Goal: Transaction & Acquisition: Purchase product/service

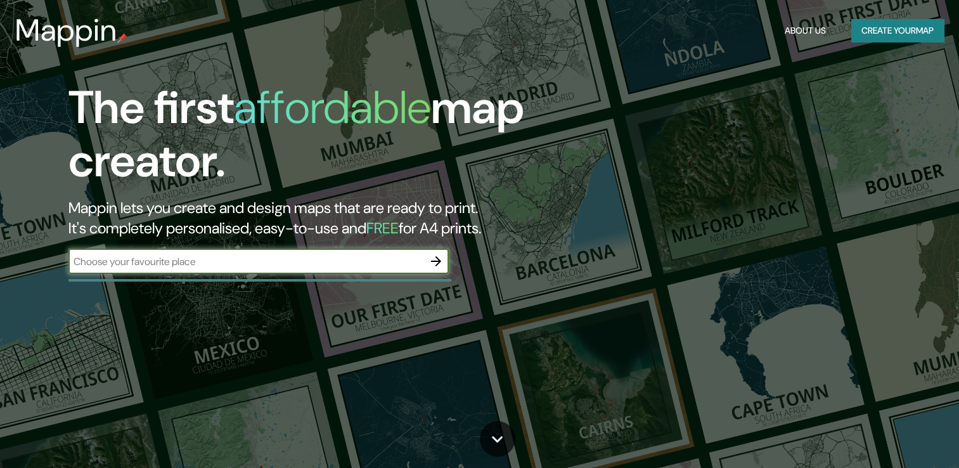
click at [302, 271] on div "​" at bounding box center [258, 261] width 380 height 25
type input "valdivia de chile"
click at [439, 257] on icon "button" at bounding box center [436, 261] width 15 height 15
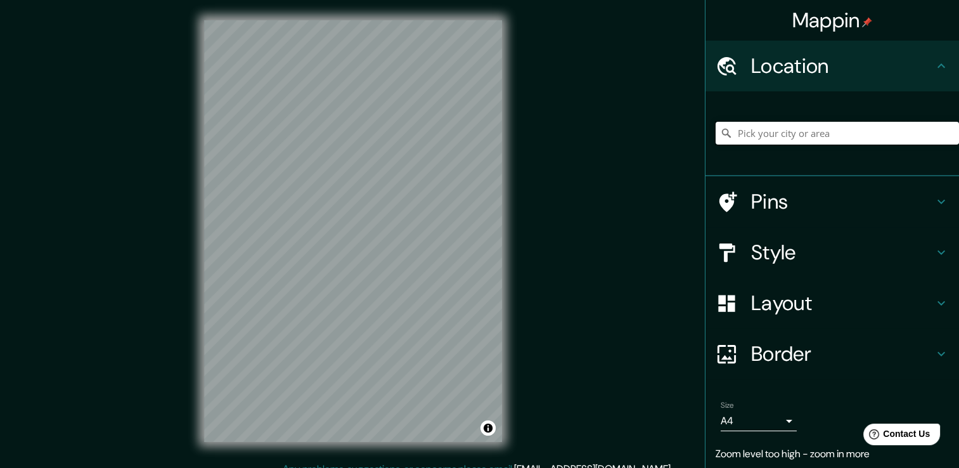
click at [784, 131] on input "Pick your city or area" at bounding box center [837, 133] width 243 height 23
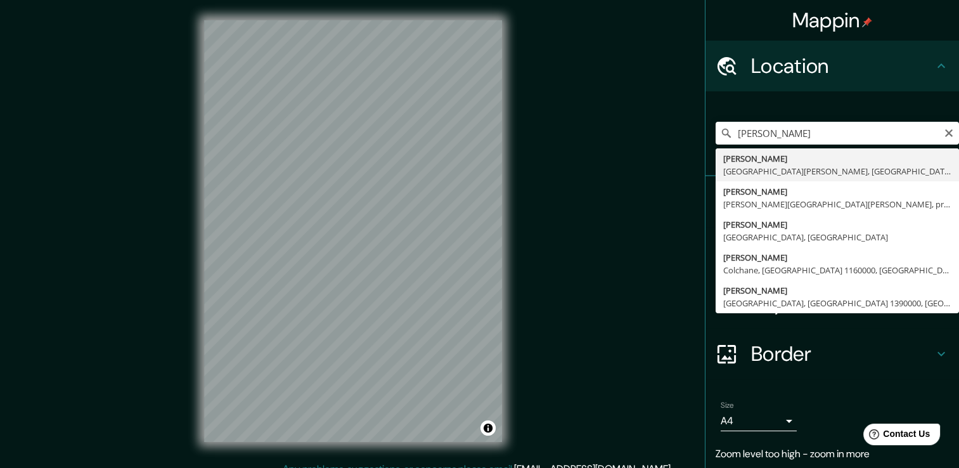
type input "[PERSON_NAME], [GEOGRAPHIC_DATA][PERSON_NAME], [GEOGRAPHIC_DATA]"
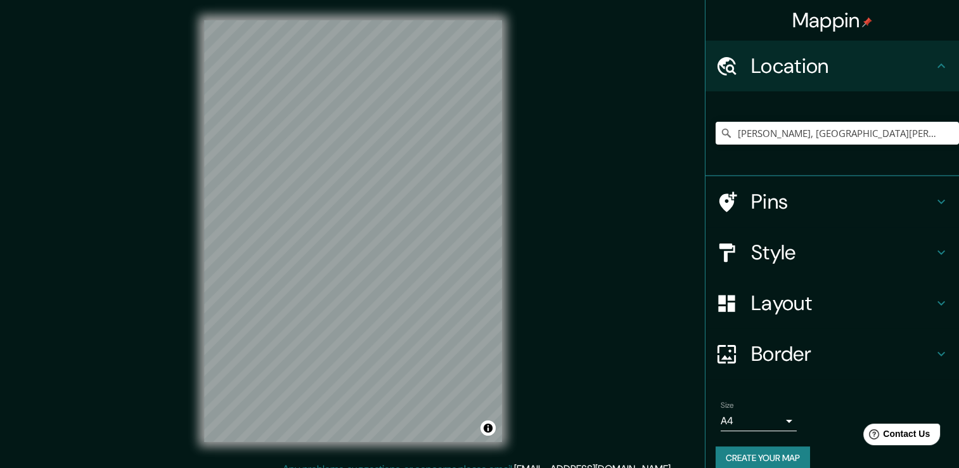
click at [752, 258] on h4 "Style" at bounding box center [842, 252] width 183 height 25
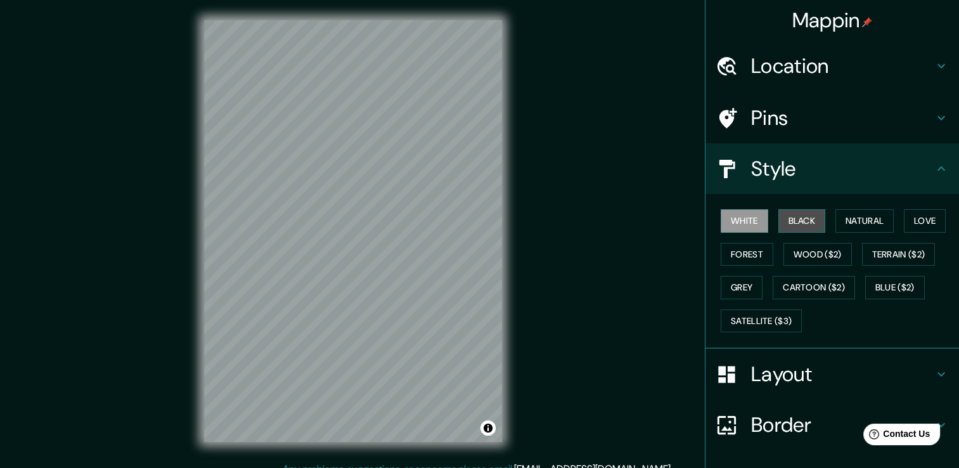
click at [782, 213] on button "Black" at bounding box center [803, 220] width 48 height 23
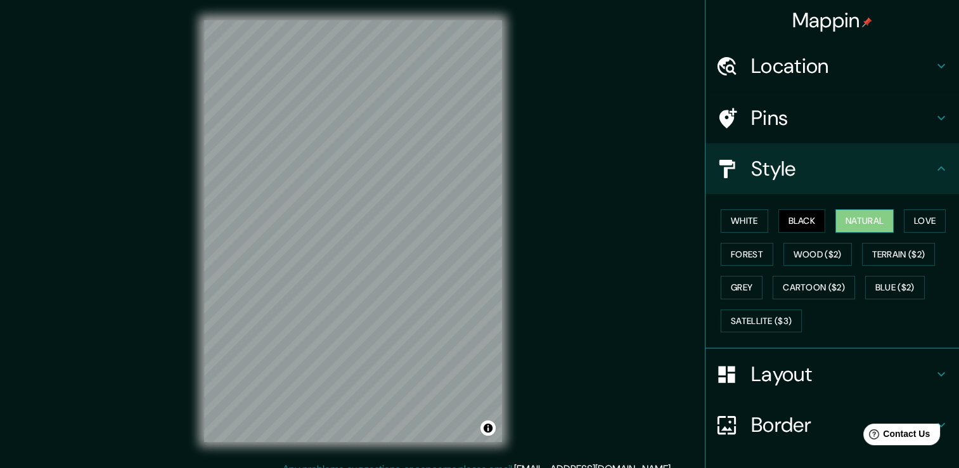
click at [855, 219] on button "Natural" at bounding box center [865, 220] width 58 height 23
click at [928, 226] on button "Love" at bounding box center [925, 220] width 42 height 23
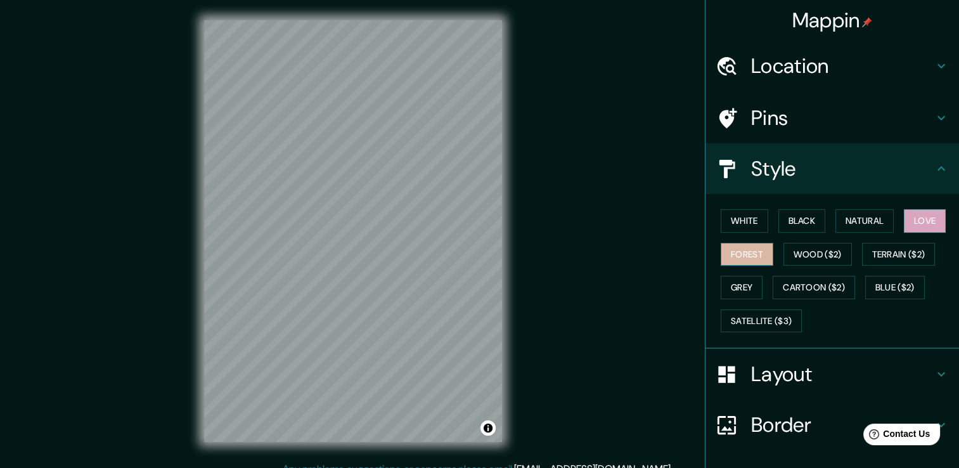
click at [758, 260] on button "Forest" at bounding box center [747, 254] width 53 height 23
click at [809, 262] on button "Wood ($2)" at bounding box center [818, 254] width 68 height 23
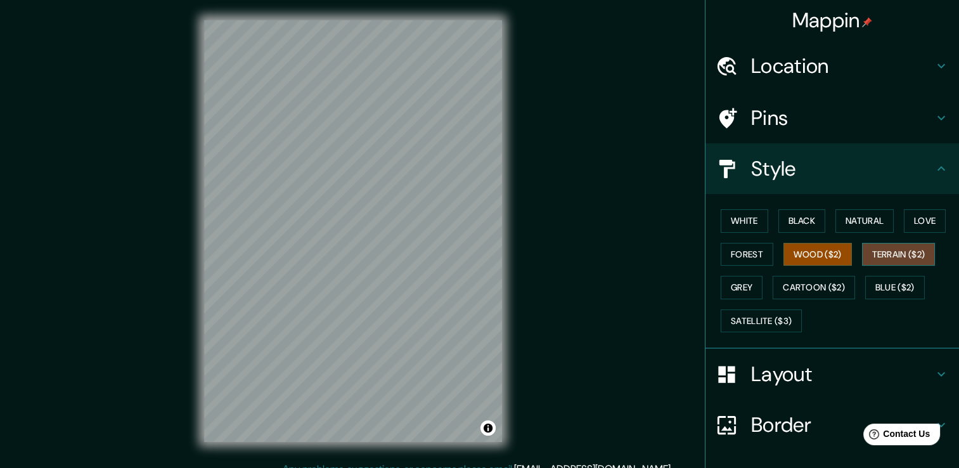
click at [875, 248] on button "Terrain ($2)" at bounding box center [899, 254] width 74 height 23
click at [741, 291] on button "Grey" at bounding box center [742, 287] width 42 height 23
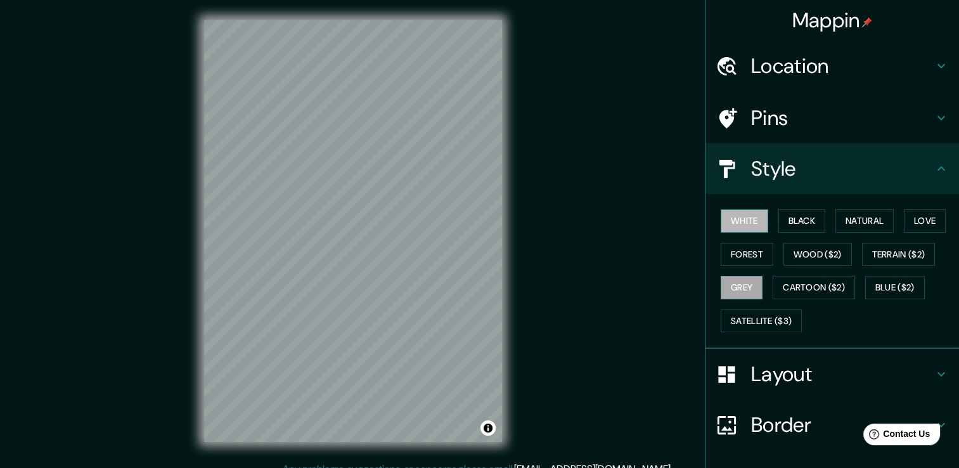
click at [748, 221] on button "White" at bounding box center [745, 220] width 48 height 23
click at [741, 283] on button "Grey" at bounding box center [742, 287] width 42 height 23
click at [784, 285] on button "Cartoon ($2)" at bounding box center [814, 287] width 82 height 23
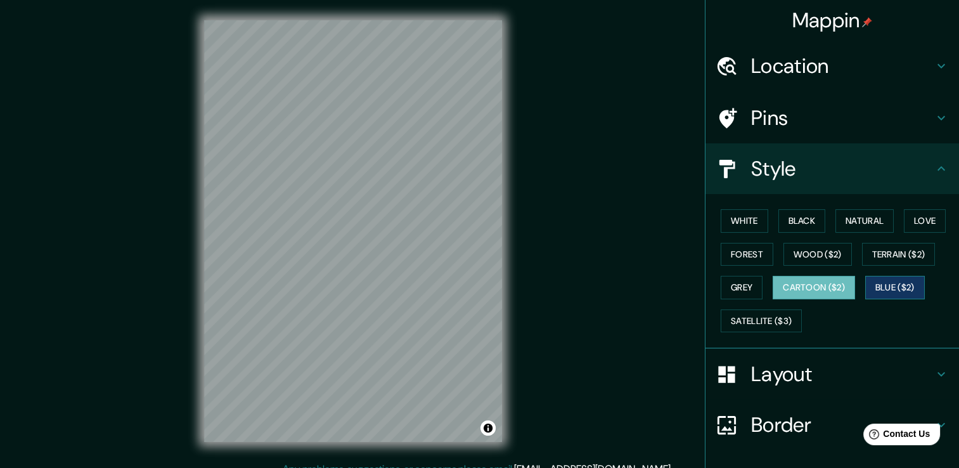
click at [893, 282] on button "Blue ($2)" at bounding box center [895, 287] width 60 height 23
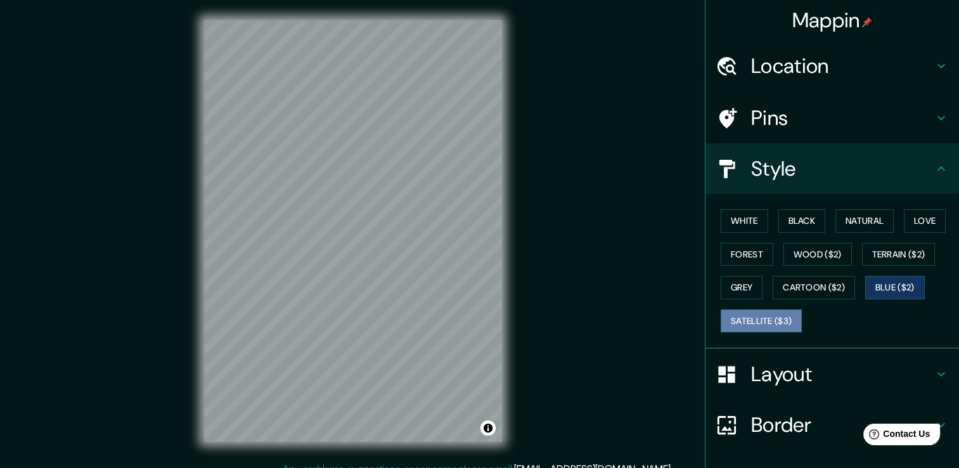
click at [747, 328] on button "Satellite ($3)" at bounding box center [761, 320] width 81 height 23
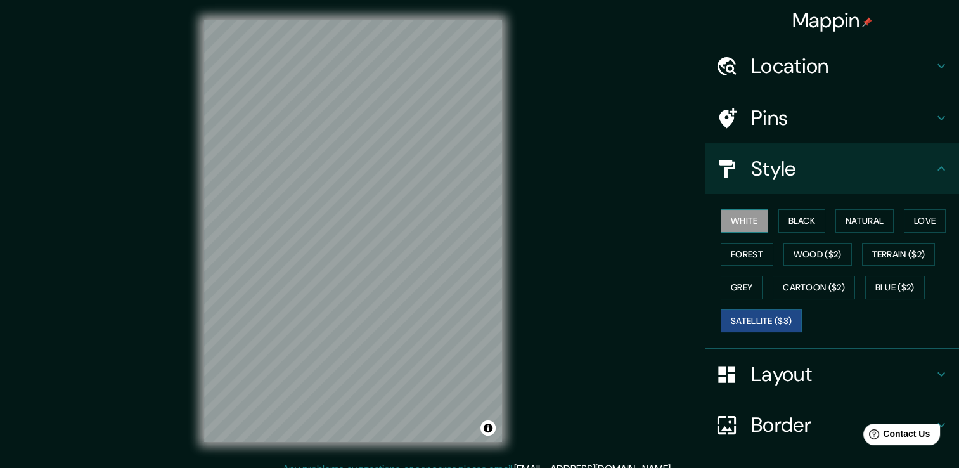
click at [738, 225] on button "White" at bounding box center [745, 220] width 48 height 23
click at [783, 216] on button "Black" at bounding box center [803, 220] width 48 height 23
click at [746, 214] on button "White" at bounding box center [745, 220] width 48 height 23
click at [787, 226] on button "Black" at bounding box center [803, 220] width 48 height 23
click at [722, 218] on button "White" at bounding box center [745, 220] width 48 height 23
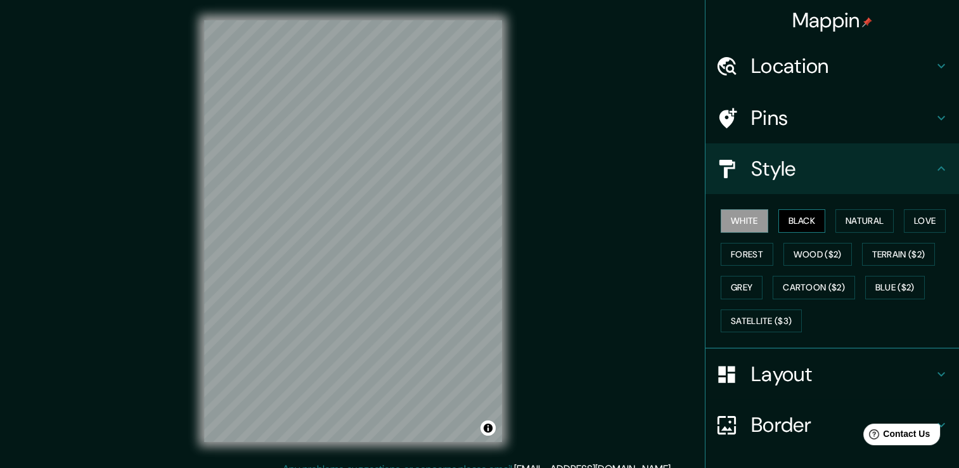
click at [793, 217] on button "Black" at bounding box center [803, 220] width 48 height 23
click at [873, 224] on button "Natural" at bounding box center [865, 220] width 58 height 23
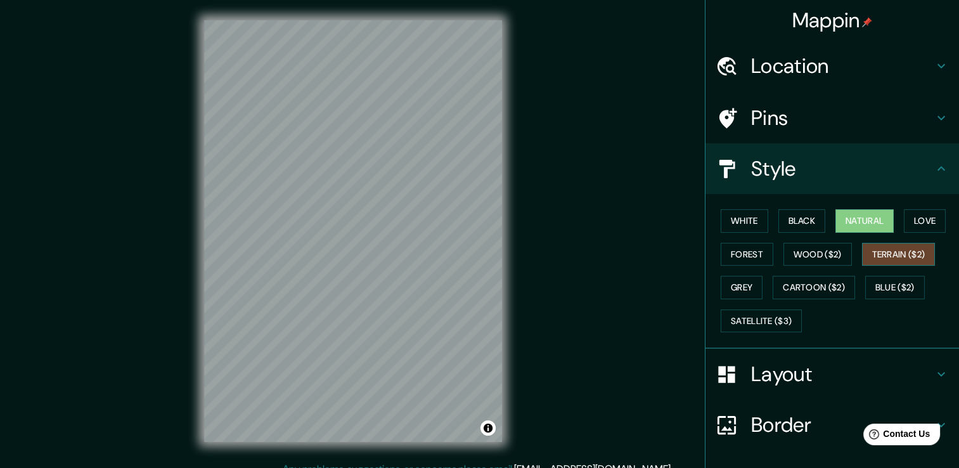
click at [891, 257] on button "Terrain ($2)" at bounding box center [899, 254] width 74 height 23
click at [853, 224] on button "Natural" at bounding box center [865, 220] width 58 height 23
click at [722, 216] on button "White" at bounding box center [745, 220] width 48 height 23
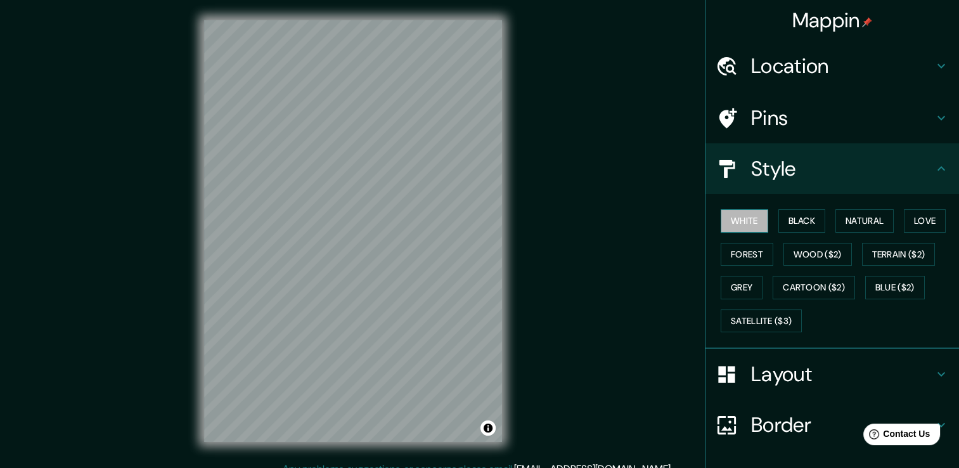
click at [730, 216] on button "White" at bounding box center [745, 220] width 48 height 23
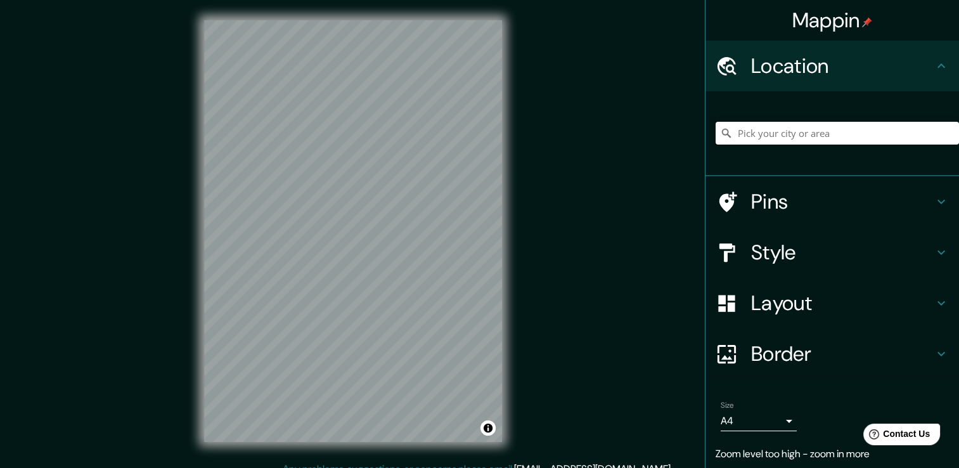
click at [766, 122] on input "Pick your city or area" at bounding box center [837, 133] width 243 height 23
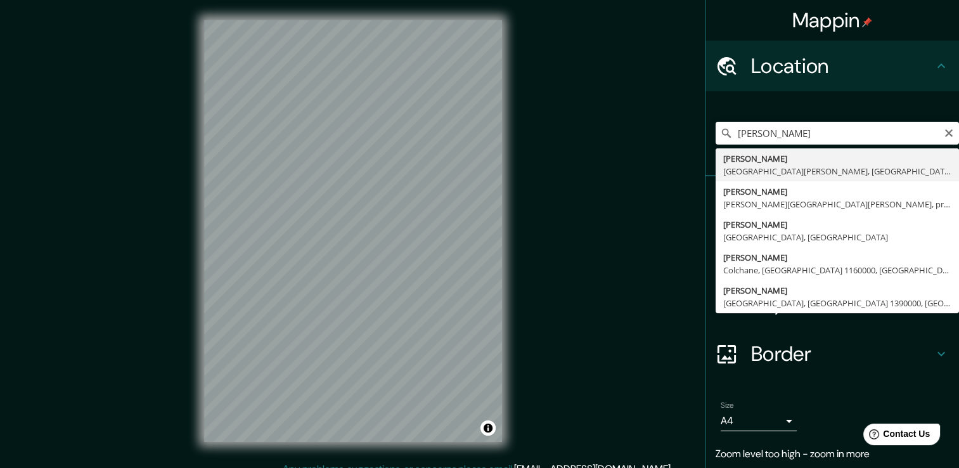
type input "[PERSON_NAME], [GEOGRAPHIC_DATA][PERSON_NAME], [GEOGRAPHIC_DATA]"
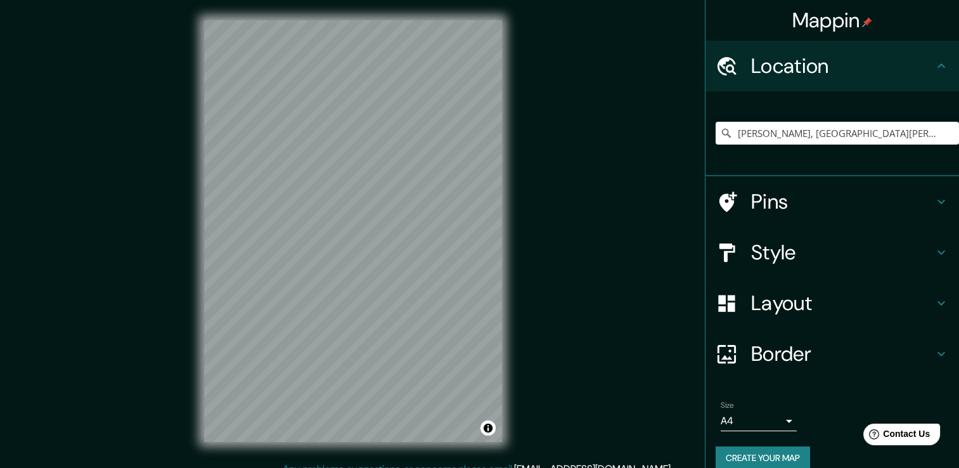
click at [553, 252] on div "Mappin Location [GEOGRAPHIC_DATA], [GEOGRAPHIC_DATA][PERSON_NAME], [GEOGRAPHIC_…" at bounding box center [479, 241] width 959 height 482
click at [584, 282] on div "Mappin Location [GEOGRAPHIC_DATA], [GEOGRAPHIC_DATA][PERSON_NAME], [GEOGRAPHIC_…" at bounding box center [479, 241] width 959 height 482
